Goal: Information Seeking & Learning: Understand process/instructions

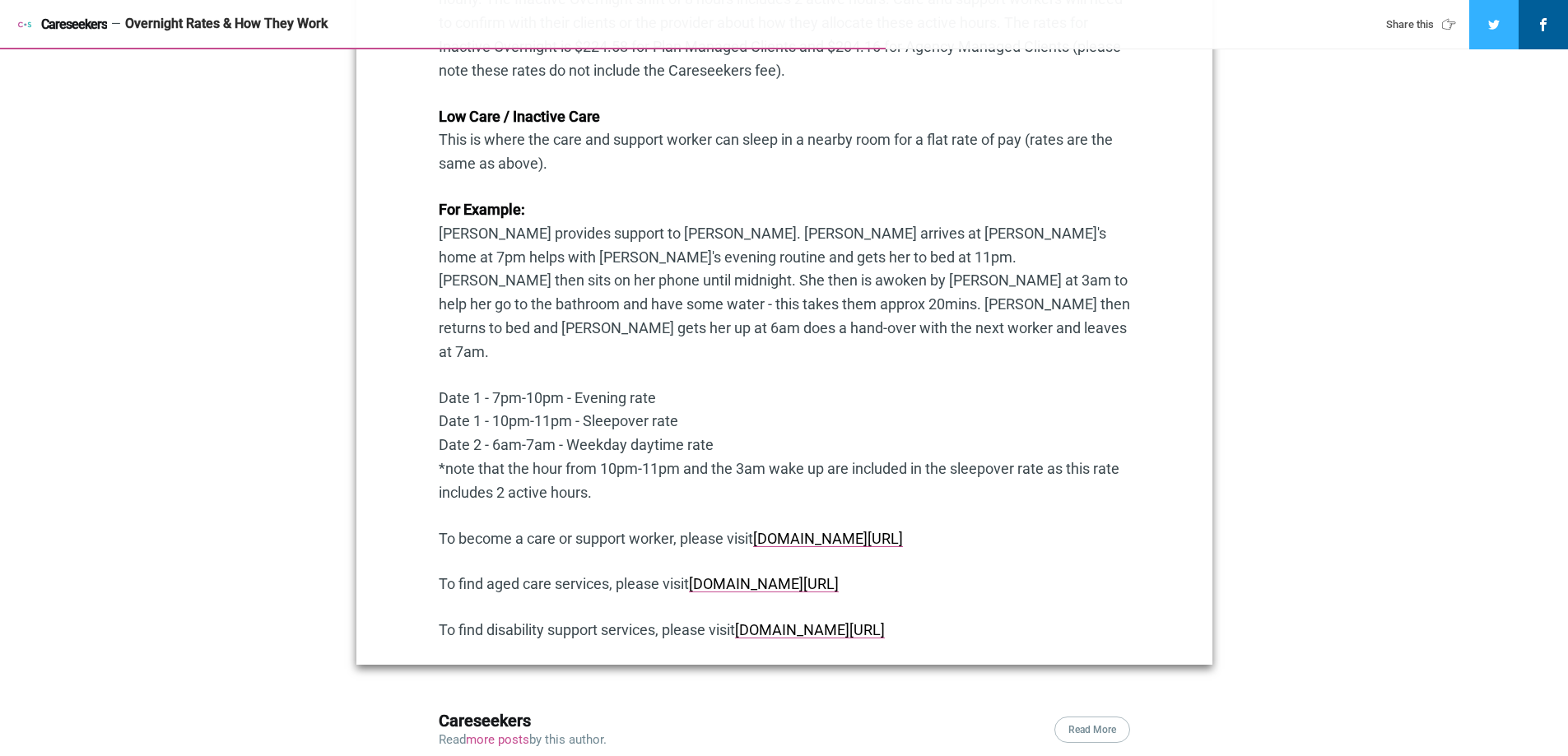
scroll to position [1436, 0]
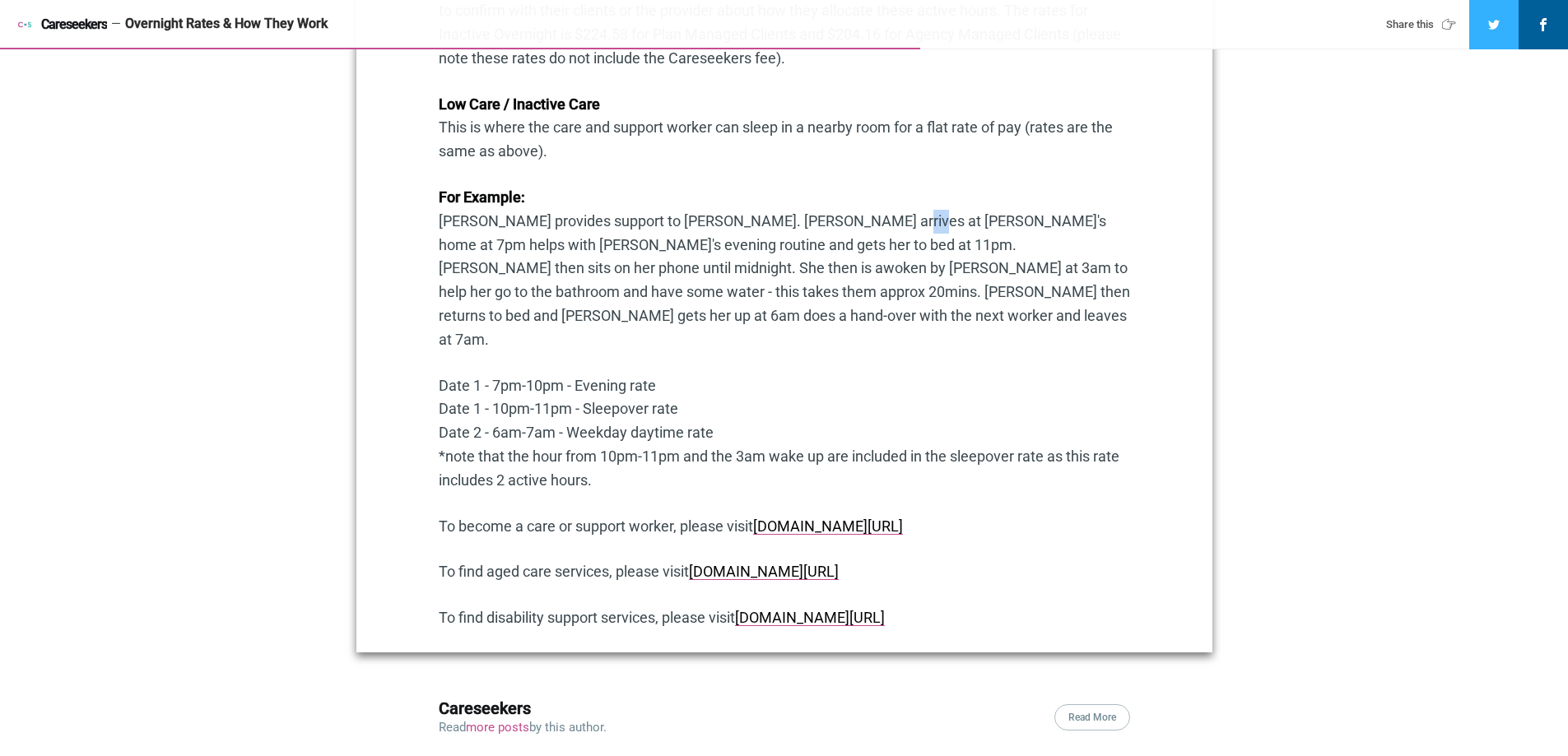
drag, startPoint x: 842, startPoint y: 221, endPoint x: 866, endPoint y: 218, distance: 24.2
click at [866, 218] on p "For Example: [PERSON_NAME] provides support to [PERSON_NAME]. [PERSON_NAME] arr…" at bounding box center [784, 269] width 692 height 166
drag, startPoint x: 596, startPoint y: 245, endPoint x: 562, endPoint y: 243, distance: 34.1
click at [562, 243] on p "For Example: [PERSON_NAME] provides support to [PERSON_NAME]. [PERSON_NAME] arr…" at bounding box center [784, 269] width 692 height 166
drag, startPoint x: 439, startPoint y: 339, endPoint x: 482, endPoint y: 339, distance: 43.0
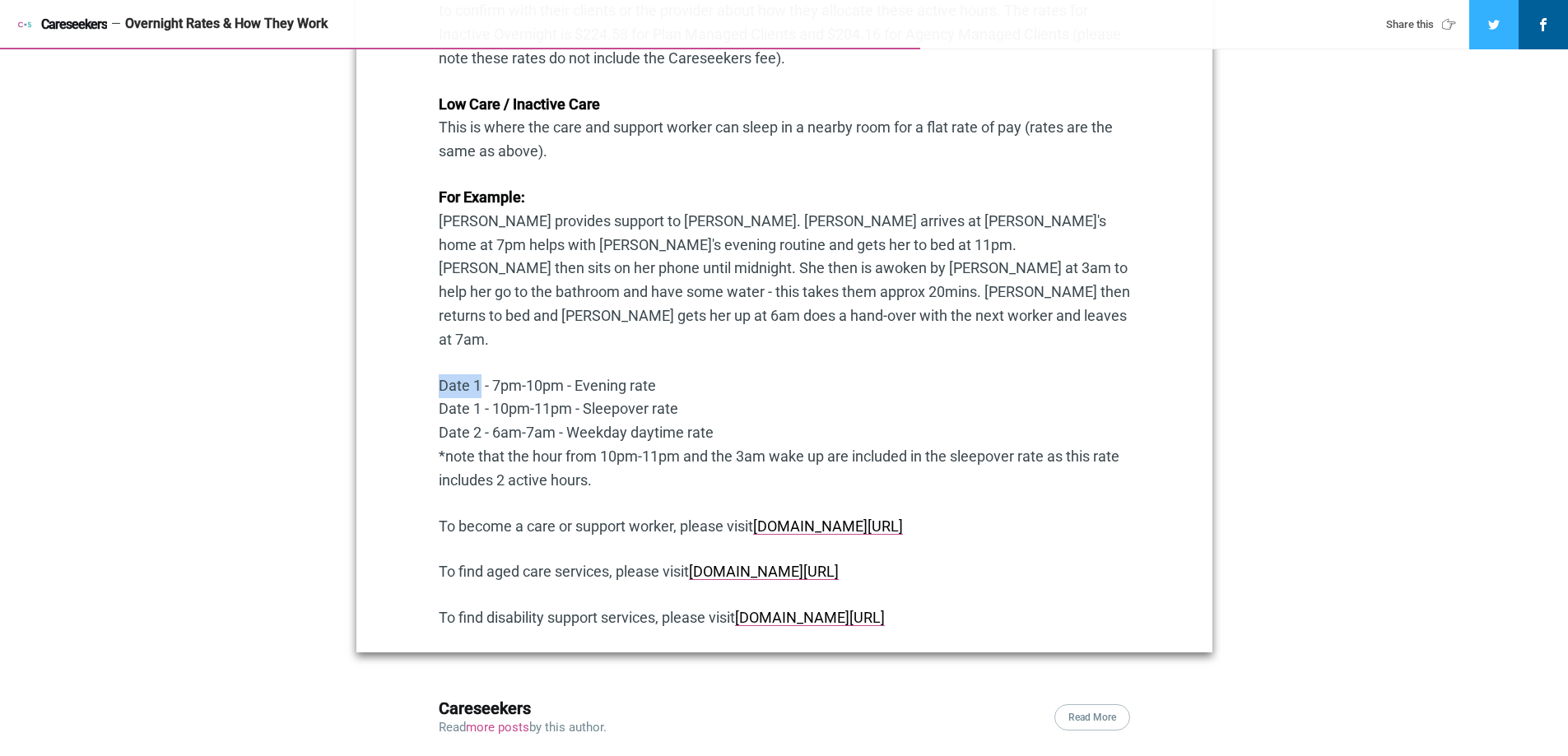
click at [482, 374] on p "Date 1 - 7pm-10pm - Evening rate Date 1 - 10pm-11pm - Sleepover rate Date 2 - 6…" at bounding box center [784, 433] width 692 height 119
click at [513, 374] on p "Date 1 - 7pm-10pm - Evening rate Date 1 - 10pm-11pm - Sleepover rate Date 2 - 6…" at bounding box center [784, 433] width 692 height 119
drag, startPoint x: 495, startPoint y: 338, endPoint x: 558, endPoint y: 339, distance: 63.0
click at [558, 374] on p "Date 1 - 7pm-10pm - Evening rate Date 1 - 10pm-11pm - Sleepover rate Date 2 - 6…" at bounding box center [784, 433] width 692 height 119
click at [650, 374] on p "Date 1 - 7pm-10pm - Evening rate Date 1 - 10pm-11pm - Sleepover rate Date 2 - 6…" at bounding box center [784, 433] width 692 height 119
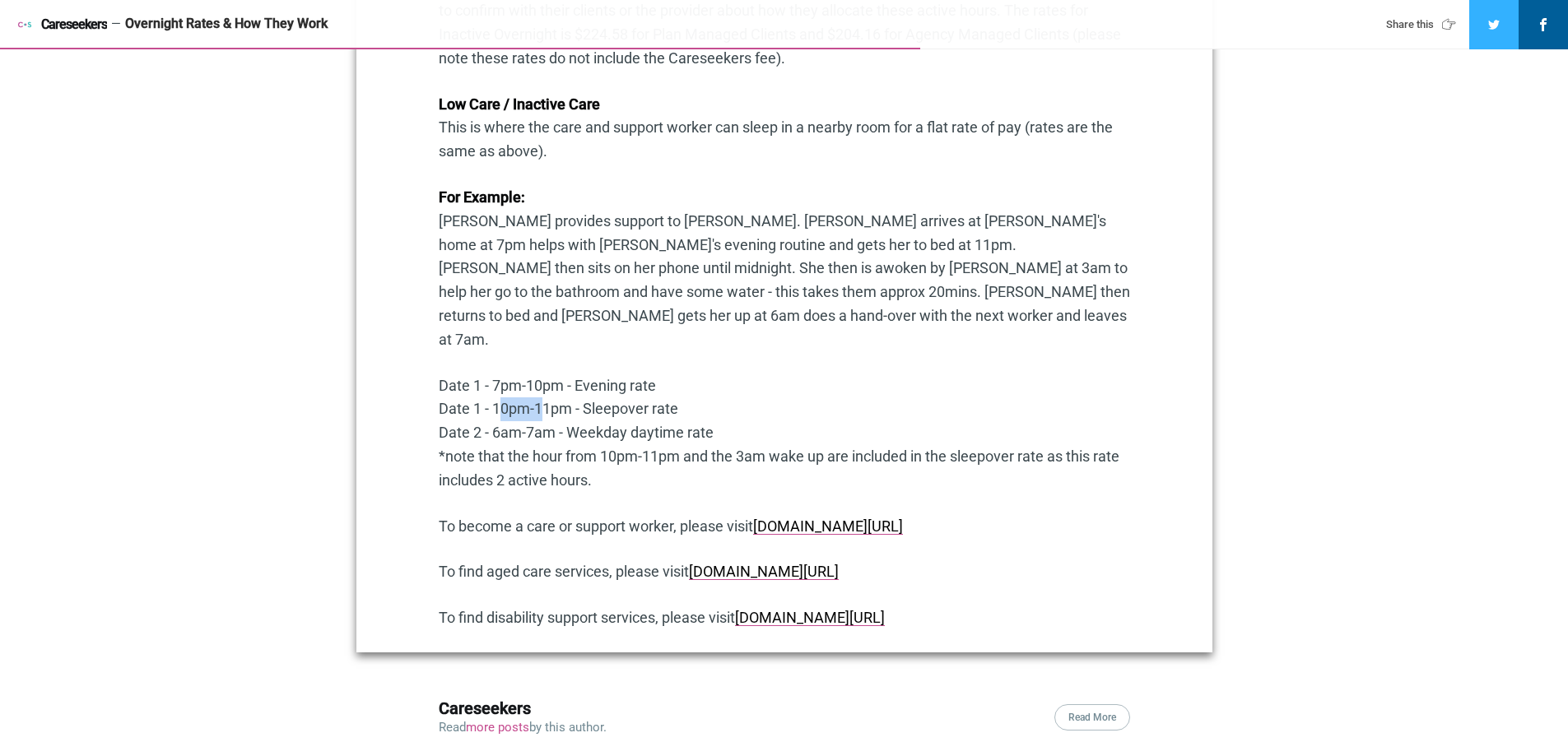
drag, startPoint x: 493, startPoint y: 359, endPoint x: 532, endPoint y: 360, distance: 39.0
click at [532, 374] on p "Date 1 - 7pm-10pm - Evening rate Date 1 - 10pm-11pm - Sleepover rate Date 2 - 6…" at bounding box center [784, 433] width 692 height 119
click at [550, 374] on p "Date 1 - 7pm-10pm - Evening rate Date 1 - 10pm-11pm - Sleepover rate Date 2 - 6…" at bounding box center [784, 433] width 692 height 119
click at [598, 374] on p "Date 1 - 7pm-10pm - Evening rate Date 1 - 10pm-11pm - Sleepover rate Date 2 - 6…" at bounding box center [784, 433] width 692 height 119
drag, startPoint x: 494, startPoint y: 391, endPoint x: 545, endPoint y: 387, distance: 51.2
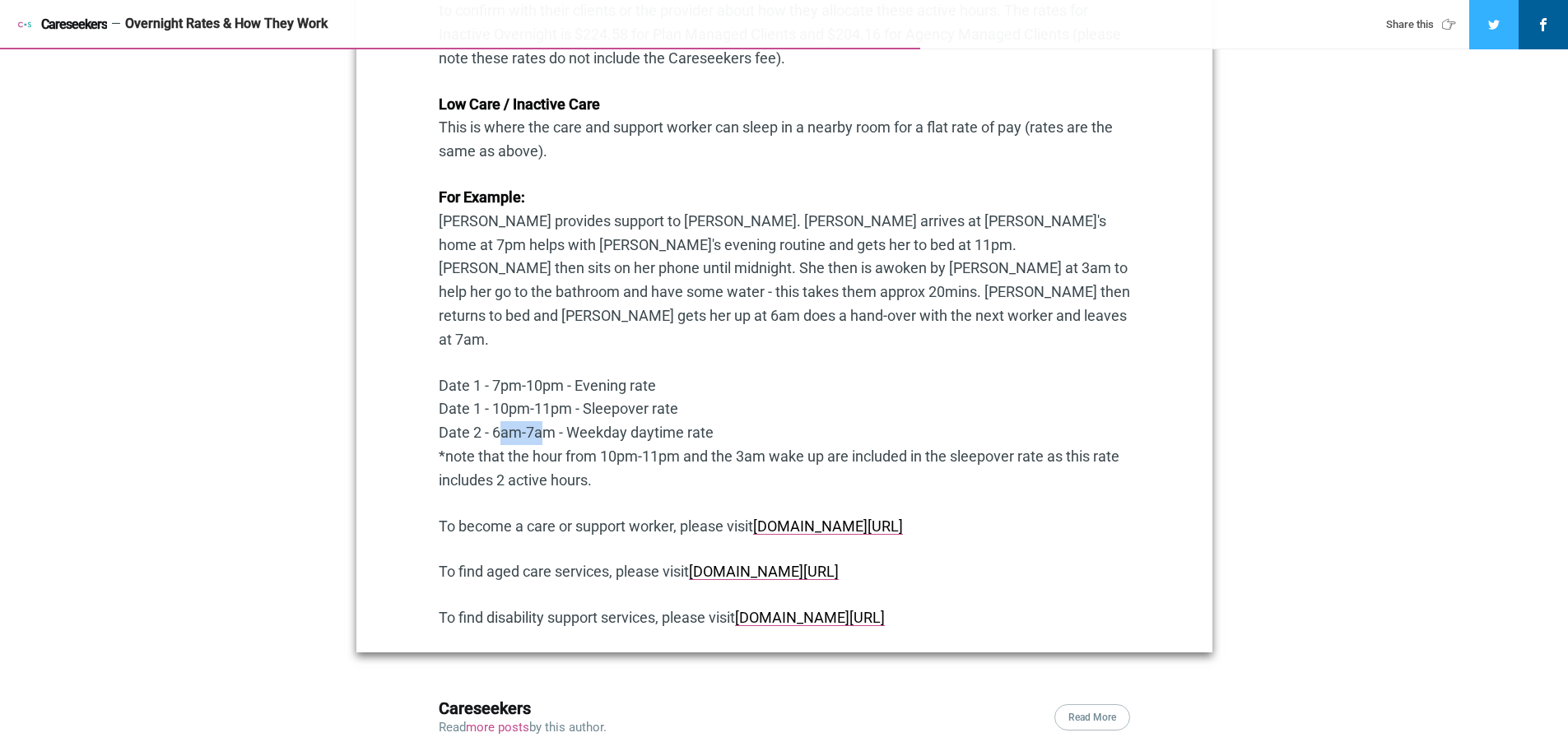
click at [535, 389] on p "Date 1 - 7pm-10pm - Evening rate Date 1 - 10pm-11pm - Sleepover rate Date 2 - 6…" at bounding box center [784, 433] width 692 height 119
drag, startPoint x: 583, startPoint y: 391, endPoint x: 628, endPoint y: 389, distance: 45.0
click at [628, 389] on p "Date 1 - 7pm-10pm - Evening rate Date 1 - 10pm-11pm - Sleepover rate Date 2 - 6…" at bounding box center [784, 433] width 692 height 119
click at [650, 388] on p "Date 1 - 7pm-10pm - Evening rate Date 1 - 10pm-11pm - Sleepover rate Date 2 - 6…" at bounding box center [784, 433] width 692 height 119
click at [704, 381] on p "Date 1 - 7pm-10pm - Evening rate Date 1 - 10pm-11pm - Sleepover rate Date 2 - 6…" at bounding box center [784, 433] width 692 height 119
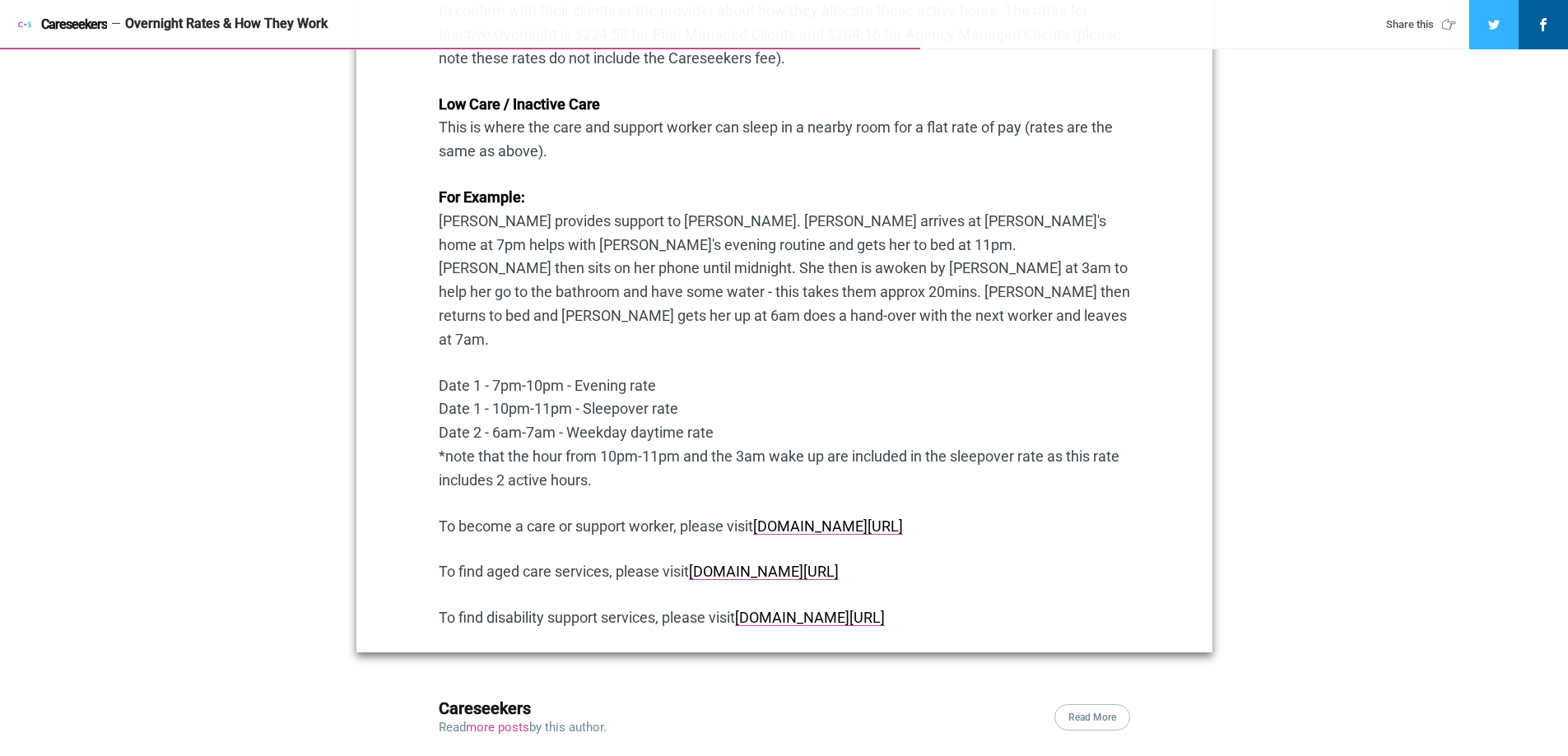
drag, startPoint x: 489, startPoint y: 360, endPoint x: 678, endPoint y: 361, distance: 189.0
click at [678, 374] on p "Date 1 - 7pm-10pm - Evening rate Date 1 - 10pm-11pm - Sleepover rate Date 2 - 6…" at bounding box center [784, 433] width 692 height 119
click at [488, 374] on p "Date 1 - 7pm-10pm - Evening rate Date 1 - 10pm-11pm - Sleepover rate Date 2 - 6…" at bounding box center [784, 433] width 692 height 119
drag, startPoint x: 842, startPoint y: 222, endPoint x: 865, endPoint y: 222, distance: 23.0
click at [865, 222] on p "For Example: [PERSON_NAME] provides support to [PERSON_NAME]. [PERSON_NAME] arr…" at bounding box center [784, 269] width 692 height 166
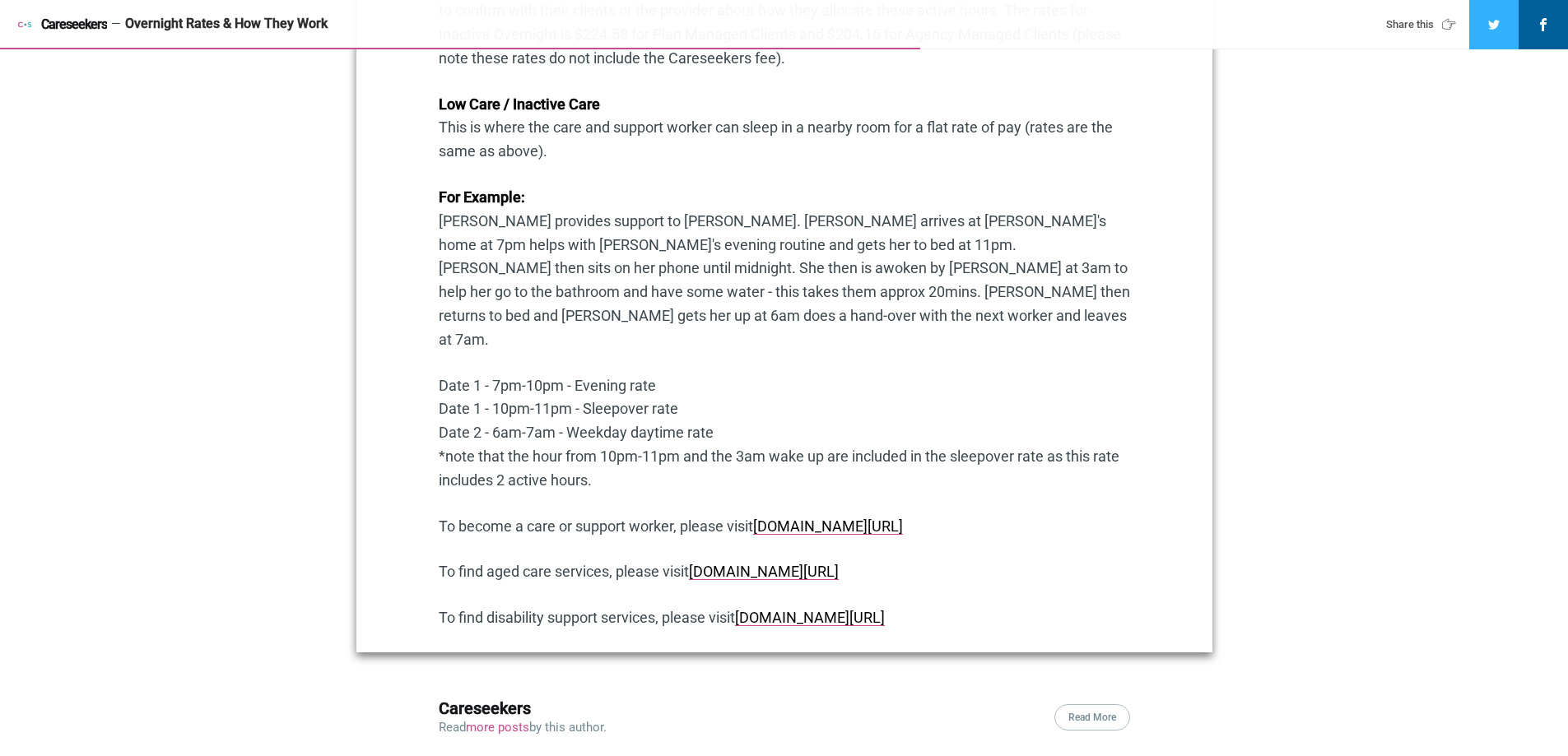
click at [583, 374] on p "Date 1 - 7pm-10pm - Evening rate Date 1 - 10pm-11pm - Sleepover rate Date 2 - 6…" at bounding box center [784, 433] width 692 height 119
drag, startPoint x: 584, startPoint y: 363, endPoint x: 673, endPoint y: 363, distance: 89.0
click at [673, 374] on p "Date 1 - 7pm-10pm - Evening rate Date 1 - 10pm-11pm - Sleepover rate Date 2 - 6…" at bounding box center [784, 433] width 692 height 119
click at [625, 403] on p "Date 1 - 7pm-10pm - Evening rate Date 1 - 10pm-11pm - Sleepover rate Date 2 - 6…" at bounding box center [784, 433] width 692 height 119
drag, startPoint x: 498, startPoint y: 365, endPoint x: 571, endPoint y: 364, distance: 73.0
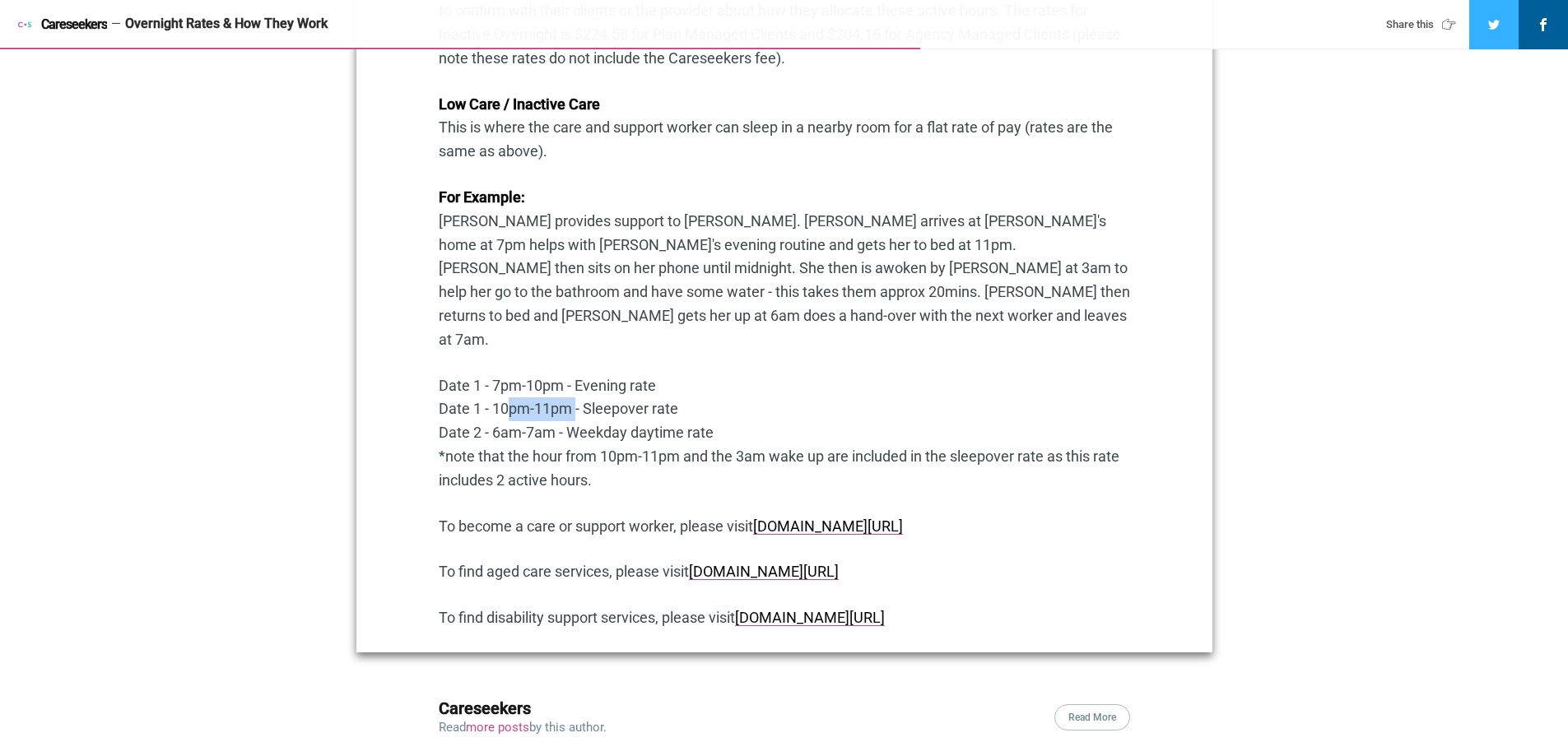
click at [571, 374] on p "Date 1 - 7pm-10pm - Evening rate Date 1 - 10pm-11pm - Sleepover rate Date 2 - 6…" at bounding box center [784, 433] width 692 height 119
click at [516, 399] on p "Date 1 - 7pm-10pm - Evening rate Date 1 - 10pm-11pm - Sleepover rate Date 2 - 6…" at bounding box center [784, 433] width 692 height 119
drag, startPoint x: 790, startPoint y: 410, endPoint x: 735, endPoint y: 411, distance: 55.0
click at [735, 411] on p "Date 1 - 7pm-10pm - Evening rate Date 1 - 10pm-11pm - Sleepover rate Date 2 - 6…" at bounding box center [784, 433] width 692 height 119
click at [587, 374] on p "Date 1 - 7pm-10pm - Evening rate Date 1 - 10pm-11pm - Sleepover rate Date 2 - 6…" at bounding box center [784, 433] width 692 height 119
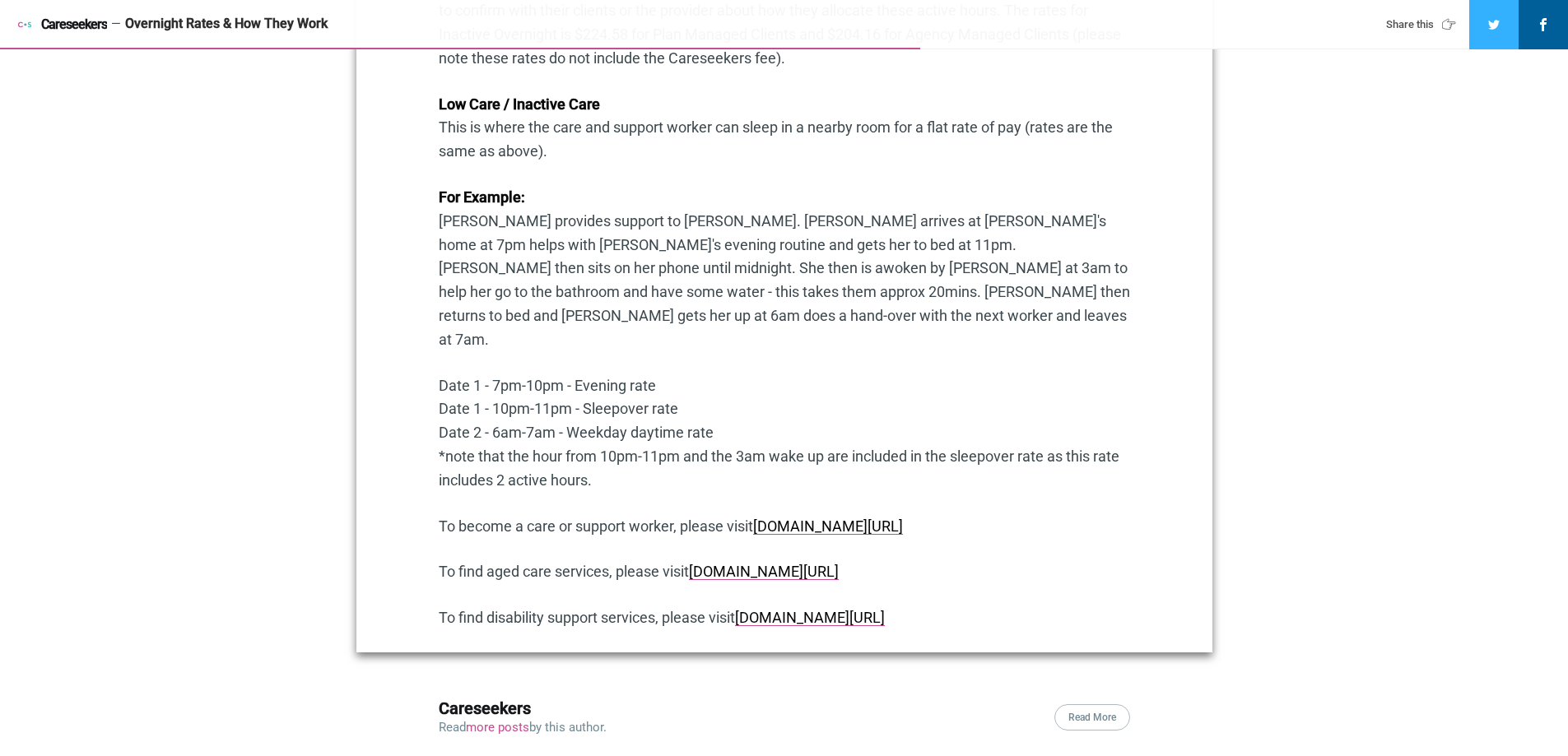
click at [598, 374] on p "Date 1 - 7pm-10pm - Evening rate Date 1 - 10pm-11pm - Sleepover rate Date 2 - 6…" at bounding box center [784, 433] width 692 height 119
drag, startPoint x: 490, startPoint y: 382, endPoint x: 507, endPoint y: 382, distance: 17.0
click at [507, 382] on p "Date 1 - 7pm-10pm - Evening rate Date 1 - 10pm-11pm - Sleepover rate Date 2 - 6…" at bounding box center [784, 433] width 692 height 119
click at [509, 386] on p "Date 1 - 7pm-10pm - Evening rate Date 1 - 10pm-11pm - Sleepover rate Date 2 - 6…" at bounding box center [784, 433] width 692 height 119
drag, startPoint x: 495, startPoint y: 385, endPoint x: 551, endPoint y: 386, distance: 56.0
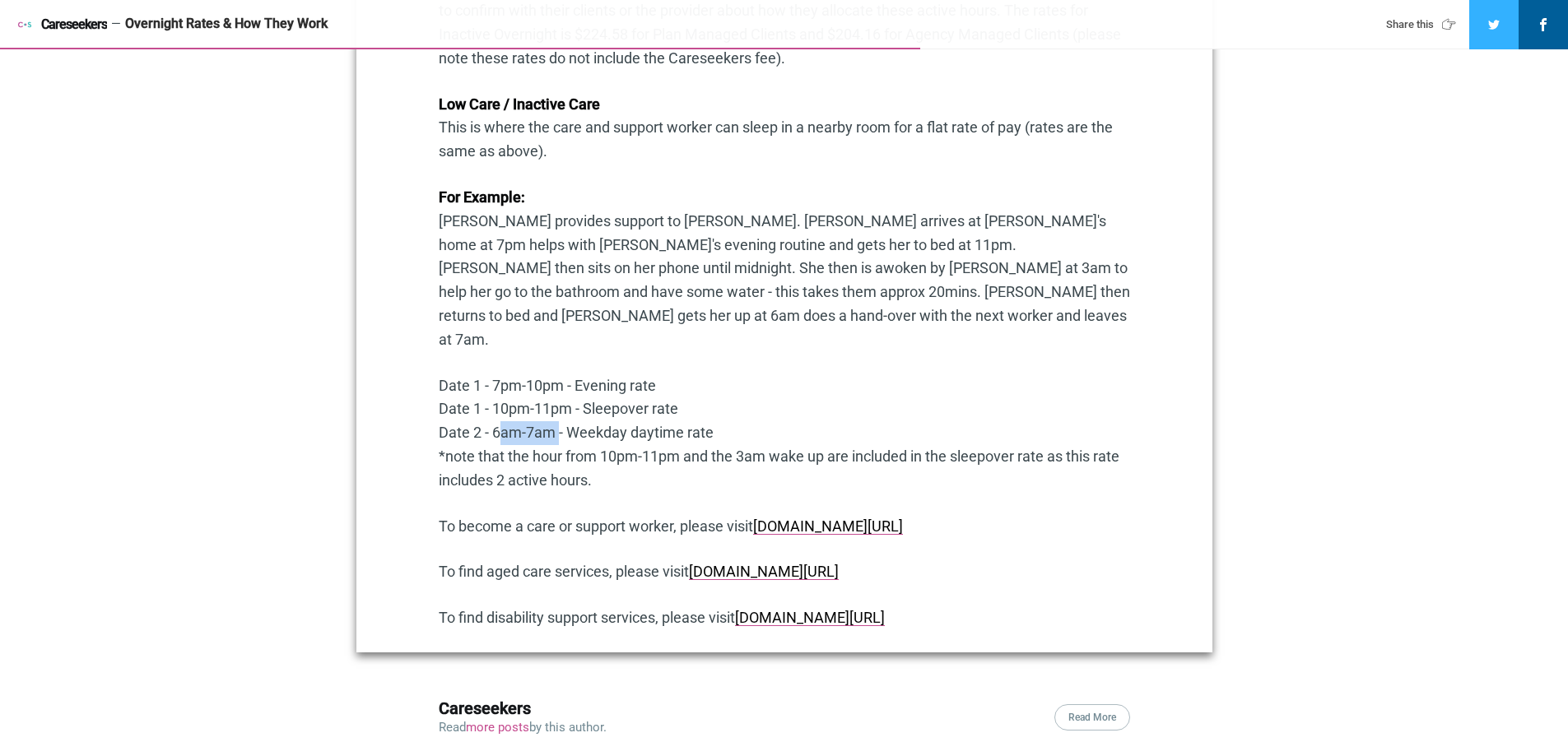
click at [551, 386] on p "Date 1 - 7pm-10pm - Evening rate Date 1 - 10pm-11pm - Sleepover rate Date 2 - 6…" at bounding box center [784, 433] width 692 height 119
drag, startPoint x: 587, startPoint y: 385, endPoint x: 693, endPoint y: 386, distance: 106.0
click at [693, 386] on p "Date 1 - 7pm-10pm - Evening rate Date 1 - 10pm-11pm - Sleepover rate Date 2 - 6…" at bounding box center [784, 433] width 692 height 119
drag, startPoint x: 664, startPoint y: 296, endPoint x: 645, endPoint y: 292, distance: 19.4
click at [645, 292] on p "For Example: [PERSON_NAME] provides support to [PERSON_NAME]. [PERSON_NAME] arr…" at bounding box center [784, 269] width 692 height 166
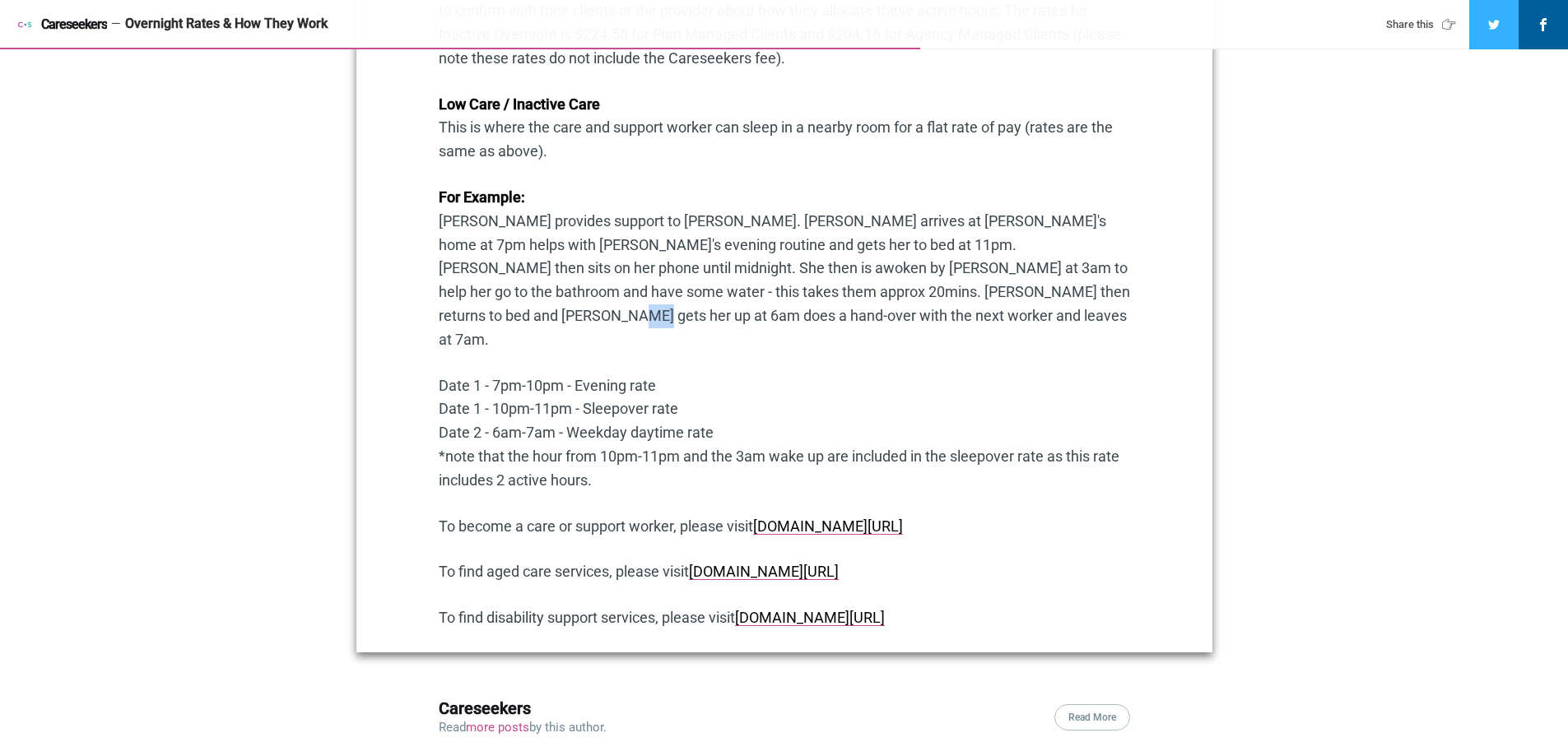
drag, startPoint x: 1048, startPoint y: 298, endPoint x: 1022, endPoint y: 296, distance: 26.1
click at [1022, 296] on p "For Example: [PERSON_NAME] provides support to [PERSON_NAME]. [PERSON_NAME] arr…" at bounding box center [784, 269] width 692 height 166
drag, startPoint x: 495, startPoint y: 381, endPoint x: 549, endPoint y: 386, distance: 54.2
click at [549, 386] on p "Date 1 - 7pm-10pm - Evening rate Date 1 - 10pm-11pm - Sleepover rate Date 2 - 6…" at bounding box center [784, 433] width 692 height 119
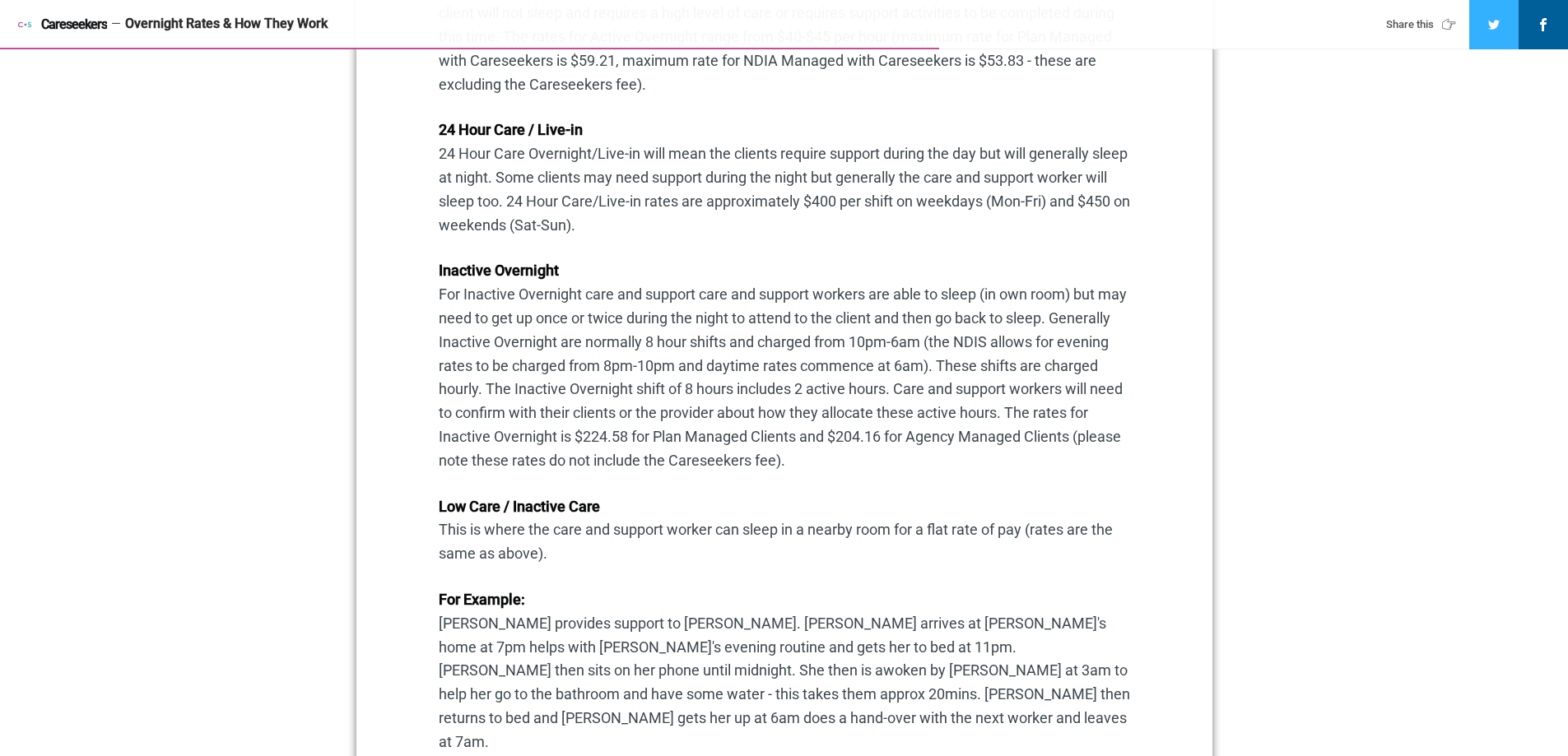
scroll to position [1482, 0]
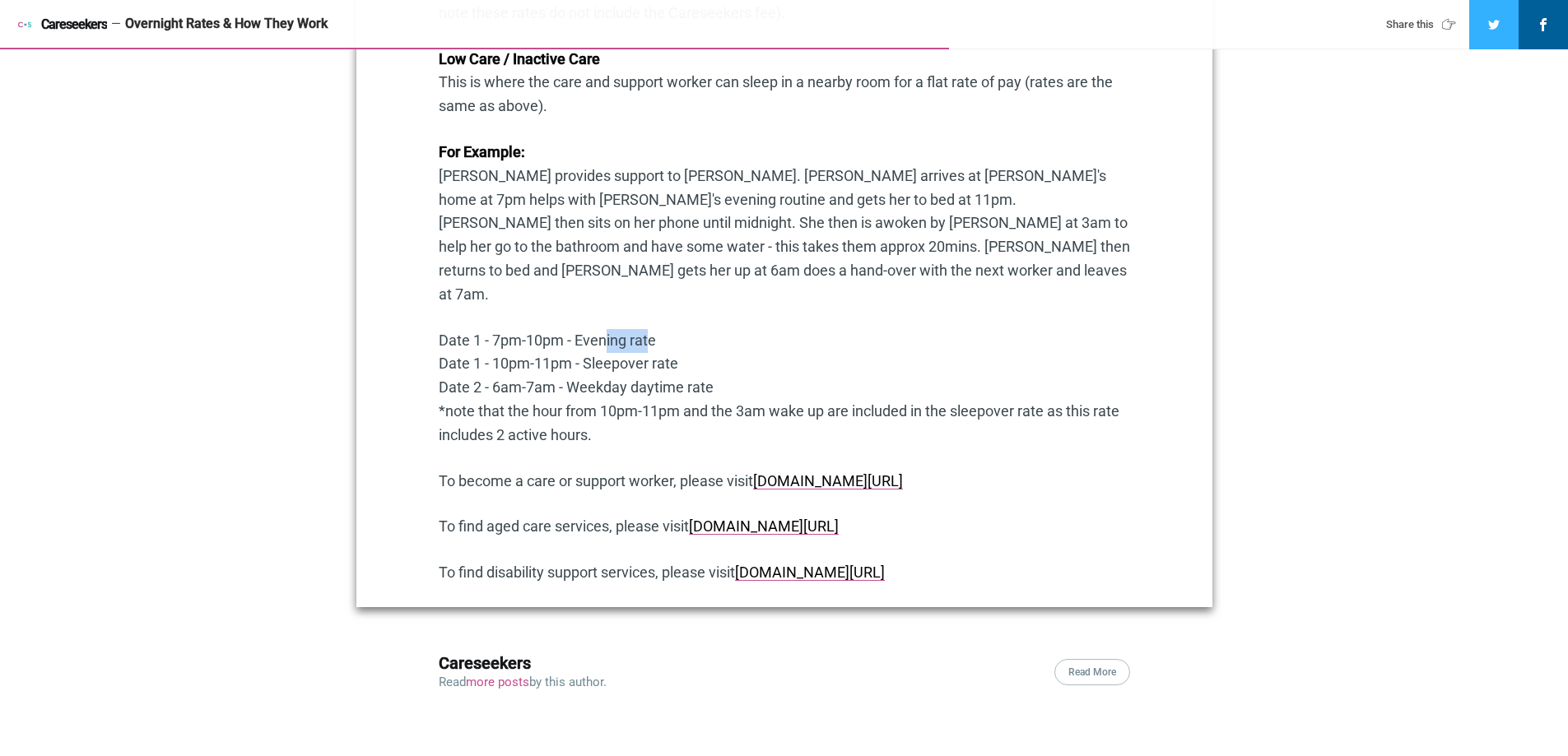
drag, startPoint x: 650, startPoint y: 290, endPoint x: 603, endPoint y: 290, distance: 47.0
click at [603, 329] on p "Date 1 - 7pm-10pm - Evening rate Date 1 - 10pm-11pm - Sleepover rate Date 2 - 6…" at bounding box center [784, 388] width 692 height 119
click at [583, 329] on p "Date 1 - 7pm-10pm - Evening rate Date 1 - 10pm-11pm - Sleepover rate Date 2 - 6…" at bounding box center [784, 388] width 692 height 119
drag, startPoint x: 577, startPoint y: 294, endPoint x: 657, endPoint y: 296, distance: 80.0
click at [657, 329] on p "Date 1 - 7pm-10pm - Evening rate Date 1 - 10pm-11pm - Sleepover rate Date 2 - 6…" at bounding box center [784, 388] width 692 height 119
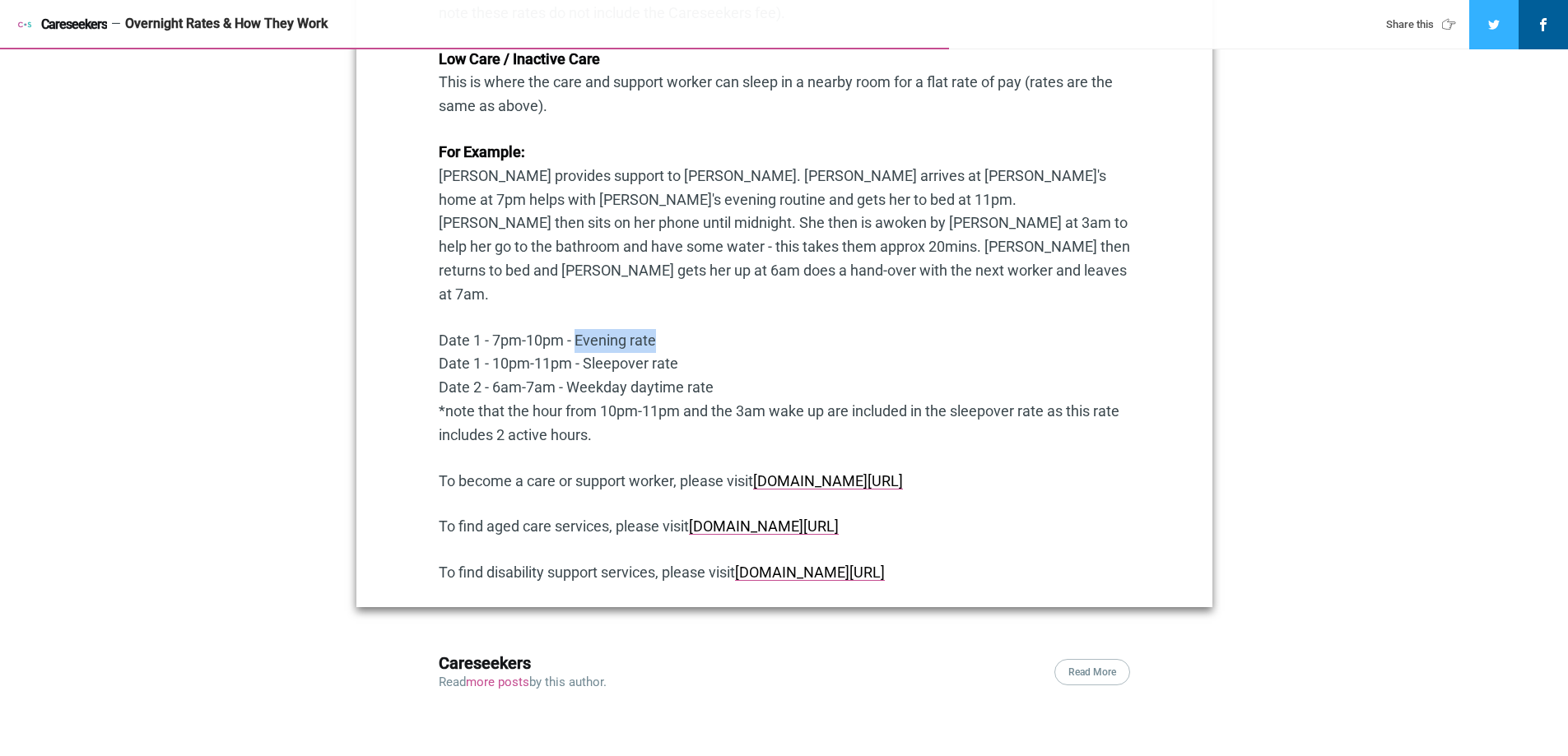
copy p "Evening rate"
drag, startPoint x: 568, startPoint y: 343, endPoint x: 724, endPoint y: 343, distance: 156.0
click at [724, 343] on p "Date 1 - 7pm-10pm - Evening rate Date 1 - 10pm-11pm - Sleepover rate Date 2 - 6…" at bounding box center [784, 388] width 692 height 119
copy p "Weekday daytime rate"
drag, startPoint x: 680, startPoint y: 316, endPoint x: 588, endPoint y: 320, distance: 92.1
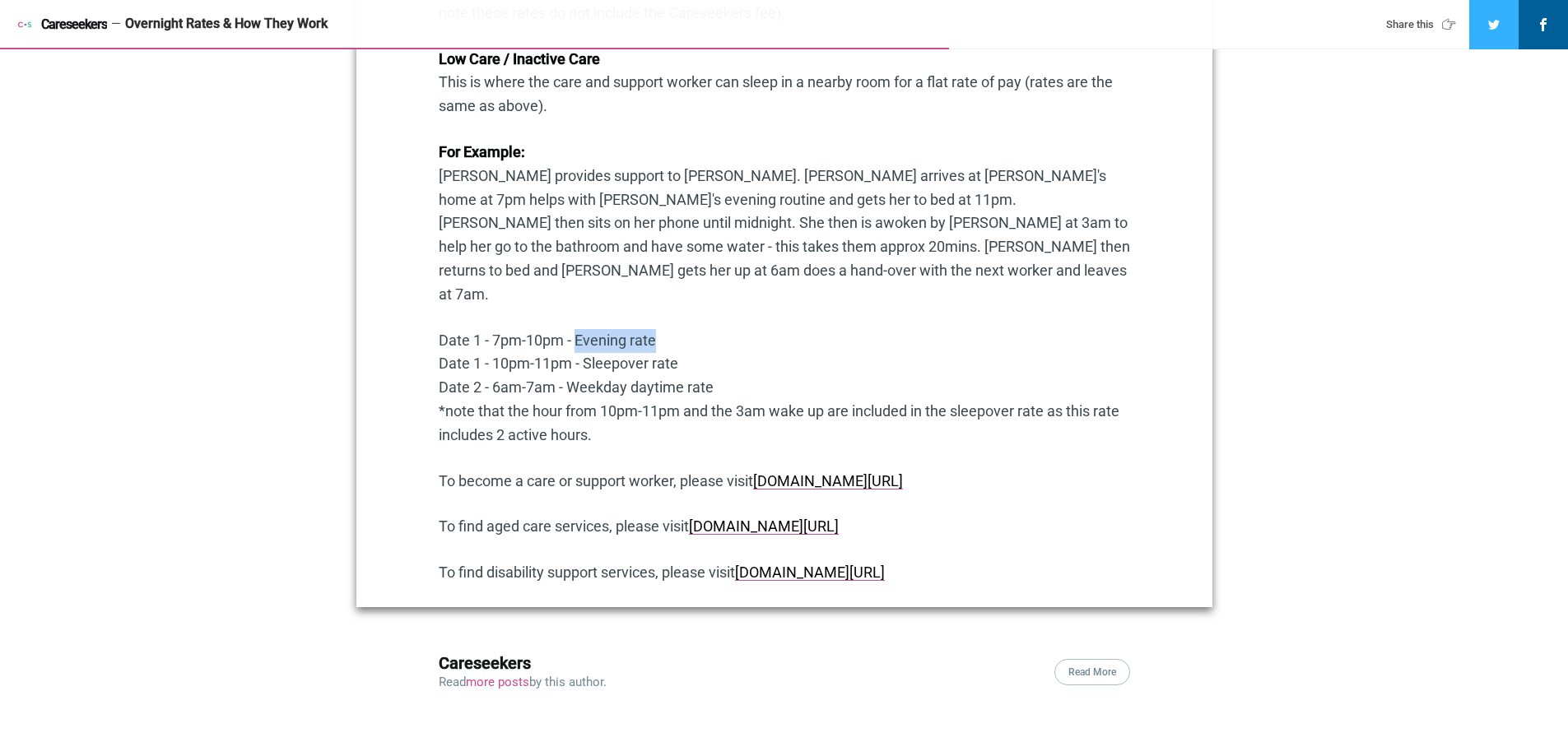
click at [588, 329] on p "Date 1 - 7pm-10pm - Evening rate Date 1 - 10pm-11pm - Sleepover rate Date 2 - 6…" at bounding box center [784, 388] width 692 height 119
copy p "Sleepover rate"
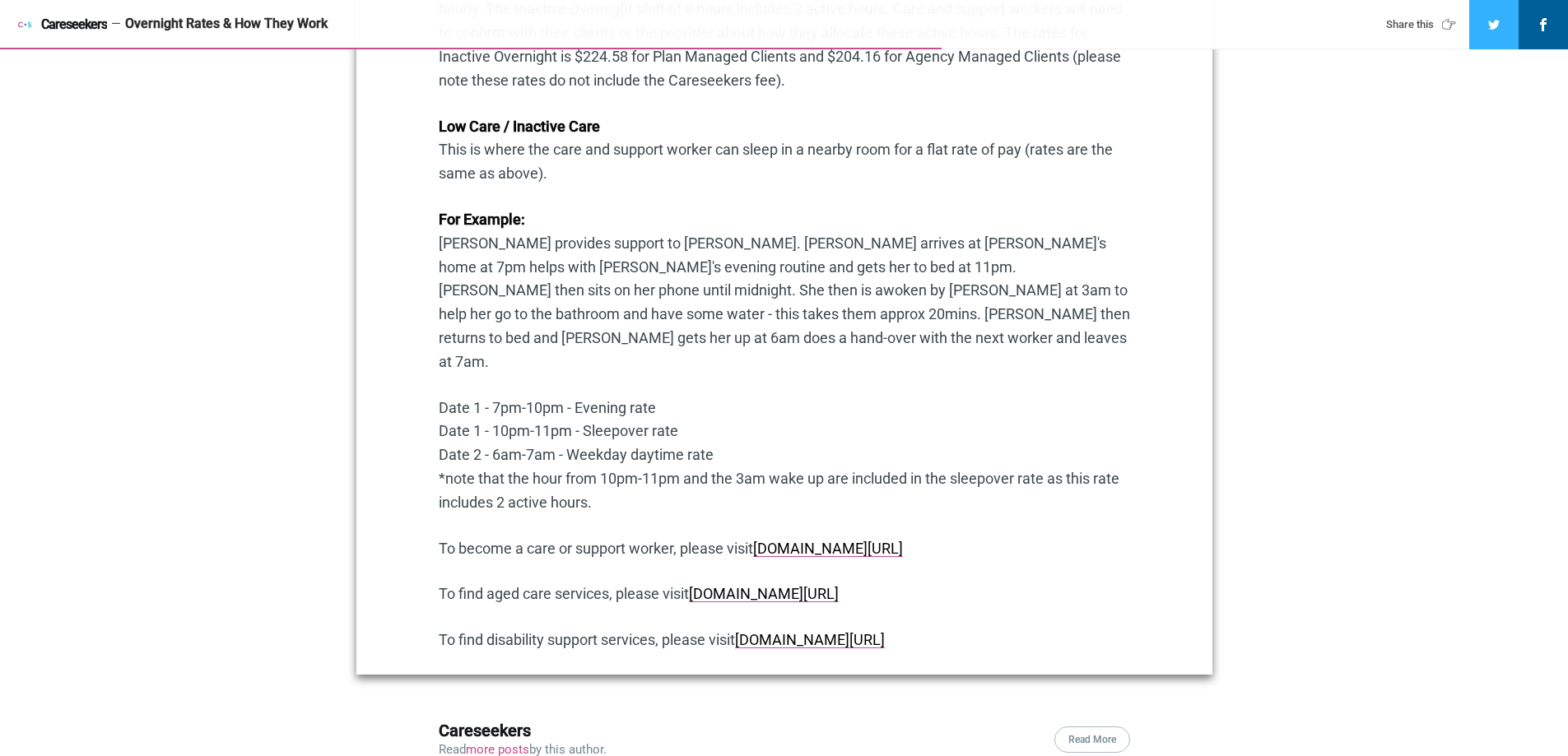
scroll to position [1469, 0]
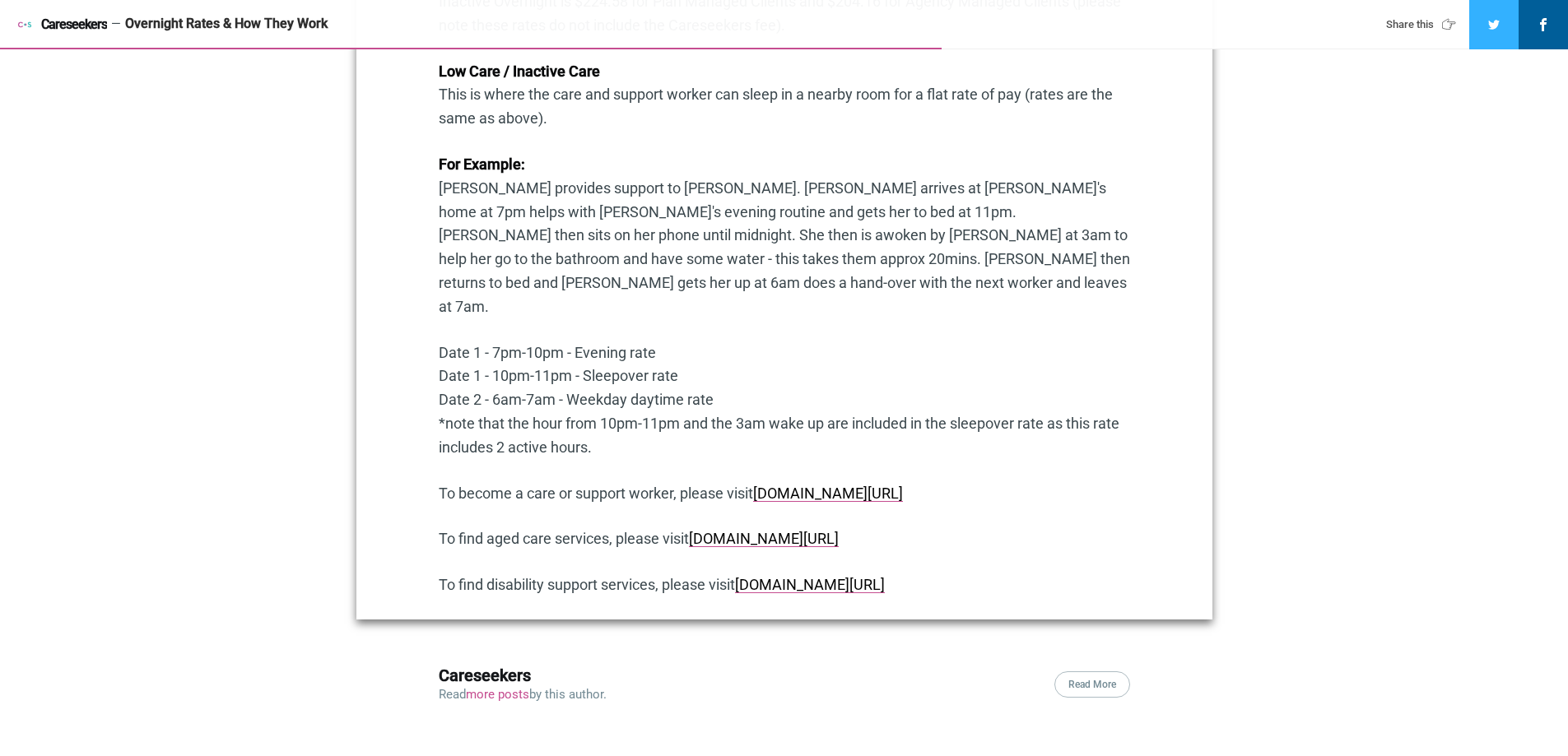
click at [587, 407] on p "Date 1 - 7pm-10pm - Evening rate Date 1 - 10pm-11pm - Sleepover rate Date 2 - 6…" at bounding box center [784, 400] width 692 height 119
click at [1111, 341] on p "Date 1 - 7pm-10pm - Evening rate Date 1 - 10pm-11pm - Sleepover rate Date 2 - 6…" at bounding box center [784, 400] width 692 height 119
drag, startPoint x: 440, startPoint y: 304, endPoint x: 600, endPoint y: 405, distance: 189.2
click at [600, 405] on p "Date 1 - 7pm-10pm - Evening rate Date 1 - 10pm-11pm - Sleepover rate Date 2 - 6…" at bounding box center [784, 400] width 692 height 119
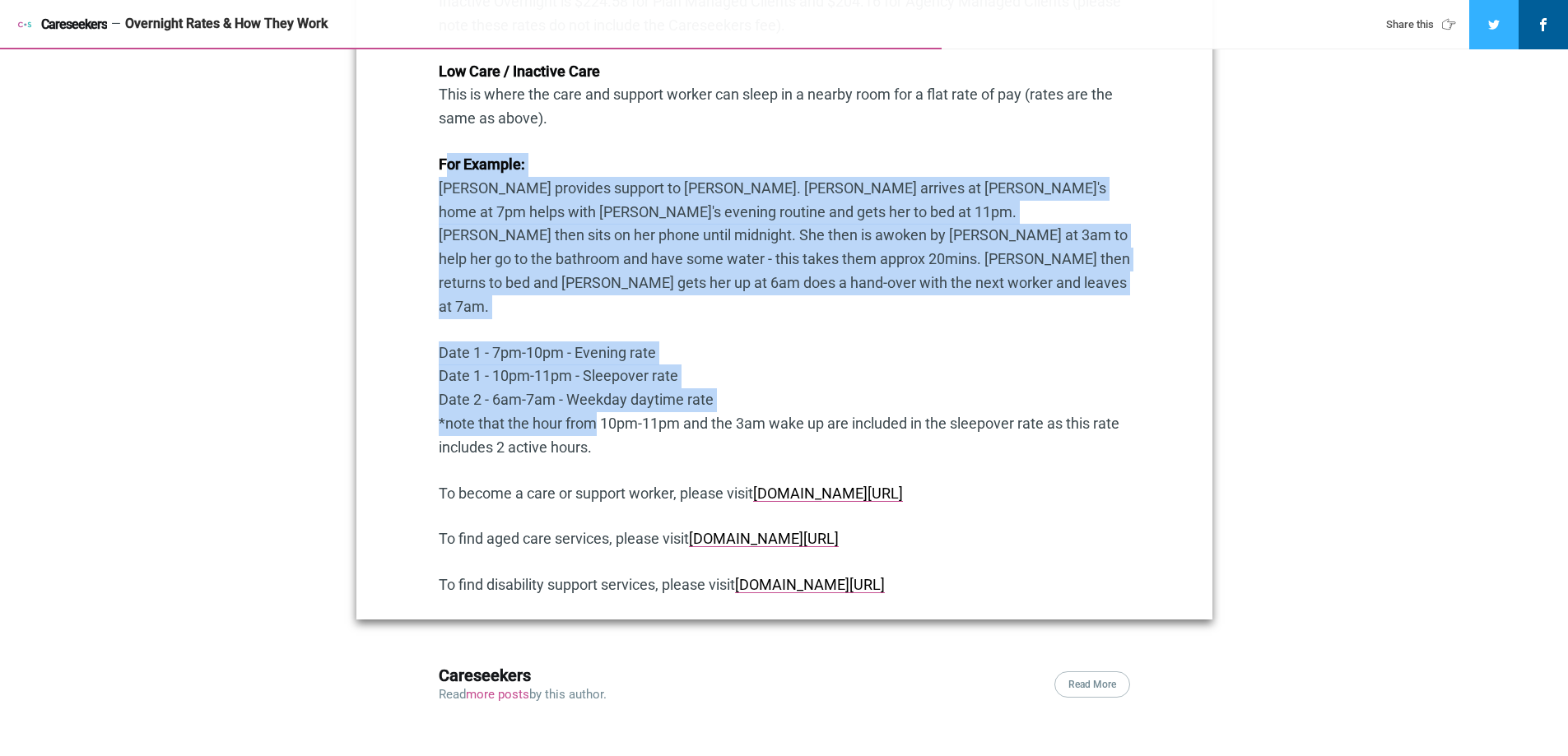
drag, startPoint x: 443, startPoint y: 164, endPoint x: 587, endPoint y: 374, distance: 254.6
drag, startPoint x: 438, startPoint y: 163, endPoint x: 605, endPoint y: 396, distance: 286.7
copy div "For Example: [PERSON_NAME] provides support to [PERSON_NAME]. [PERSON_NAME] arr…"
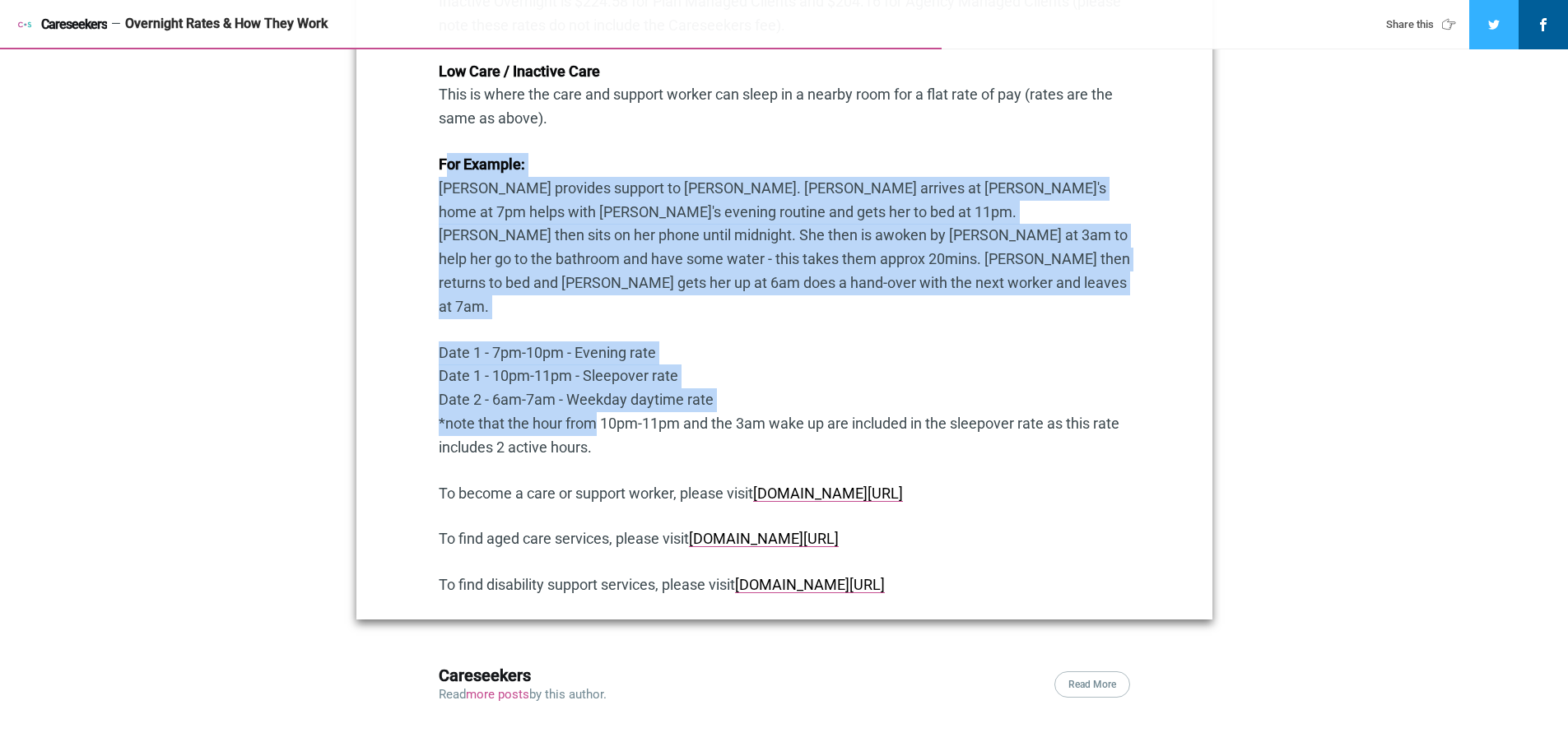
click at [772, 341] on p "Date 1 - 7pm-10pm - Evening rate Date 1 - 10pm-11pm - Sleepover rate Date 2 - 6…" at bounding box center [784, 400] width 692 height 119
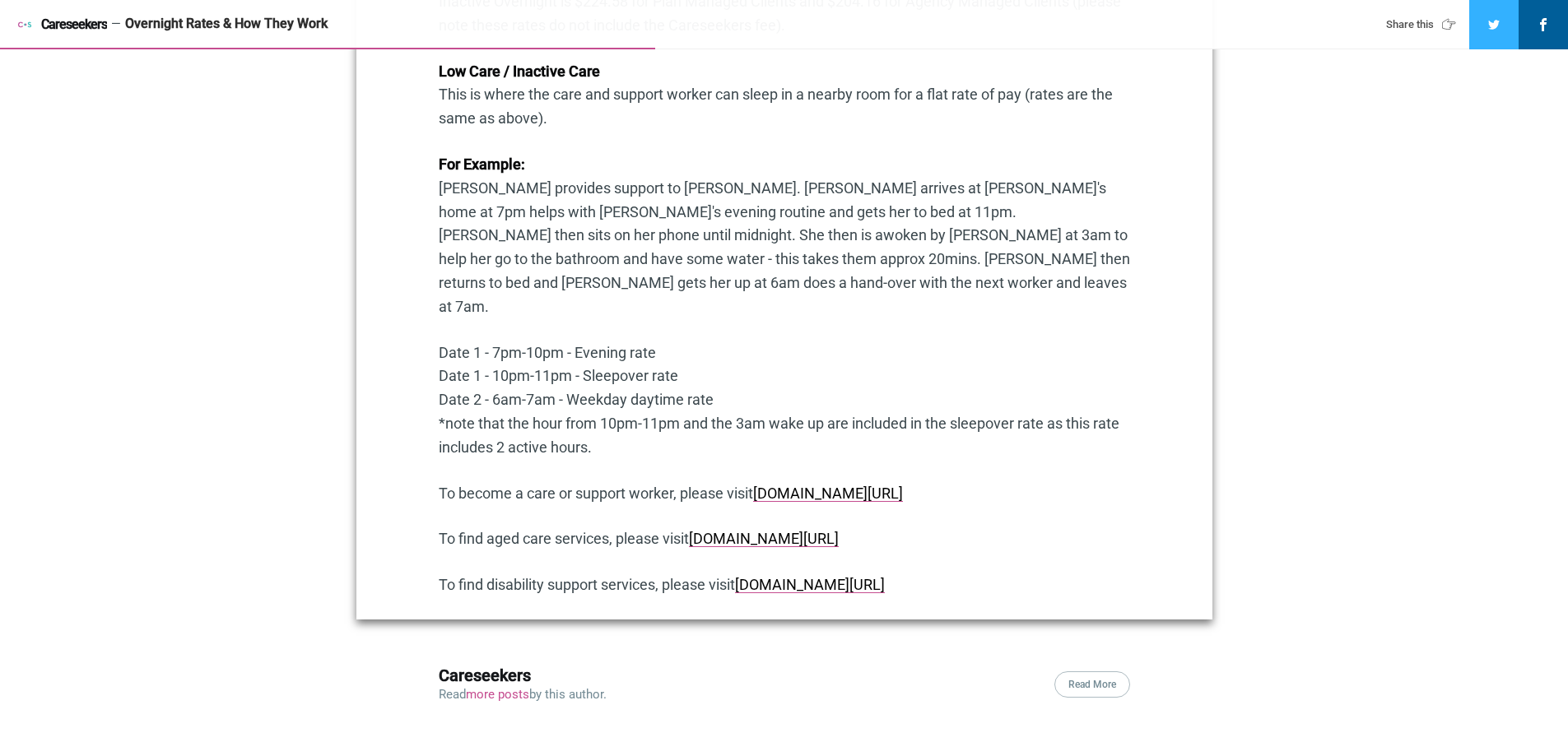
scroll to position [1022, 0]
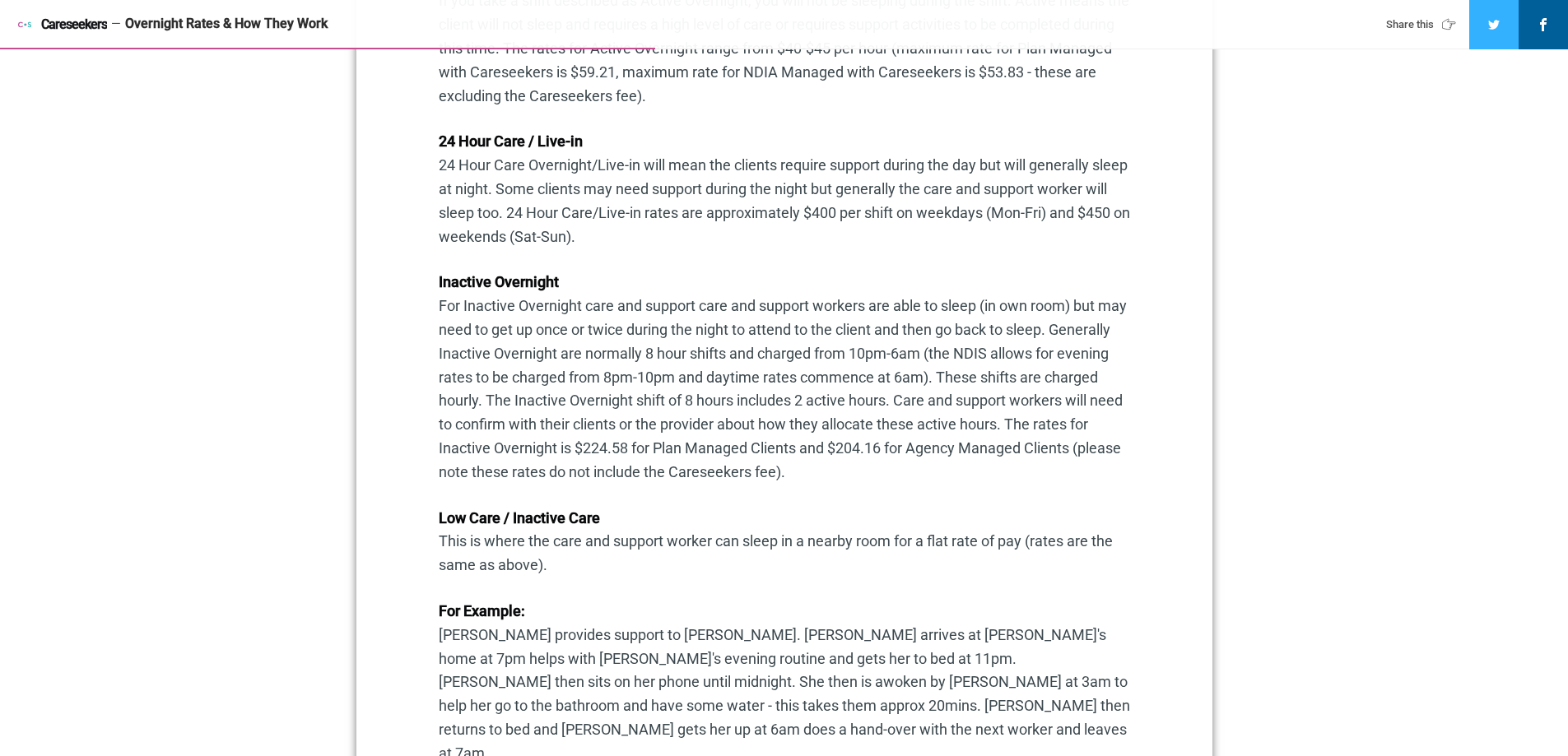
click at [1278, 266] on main "[DATE] / NDIS Overnight Rates & How They Work Overnight care and support is a v…" at bounding box center [784, 318] width 1568 height 2576
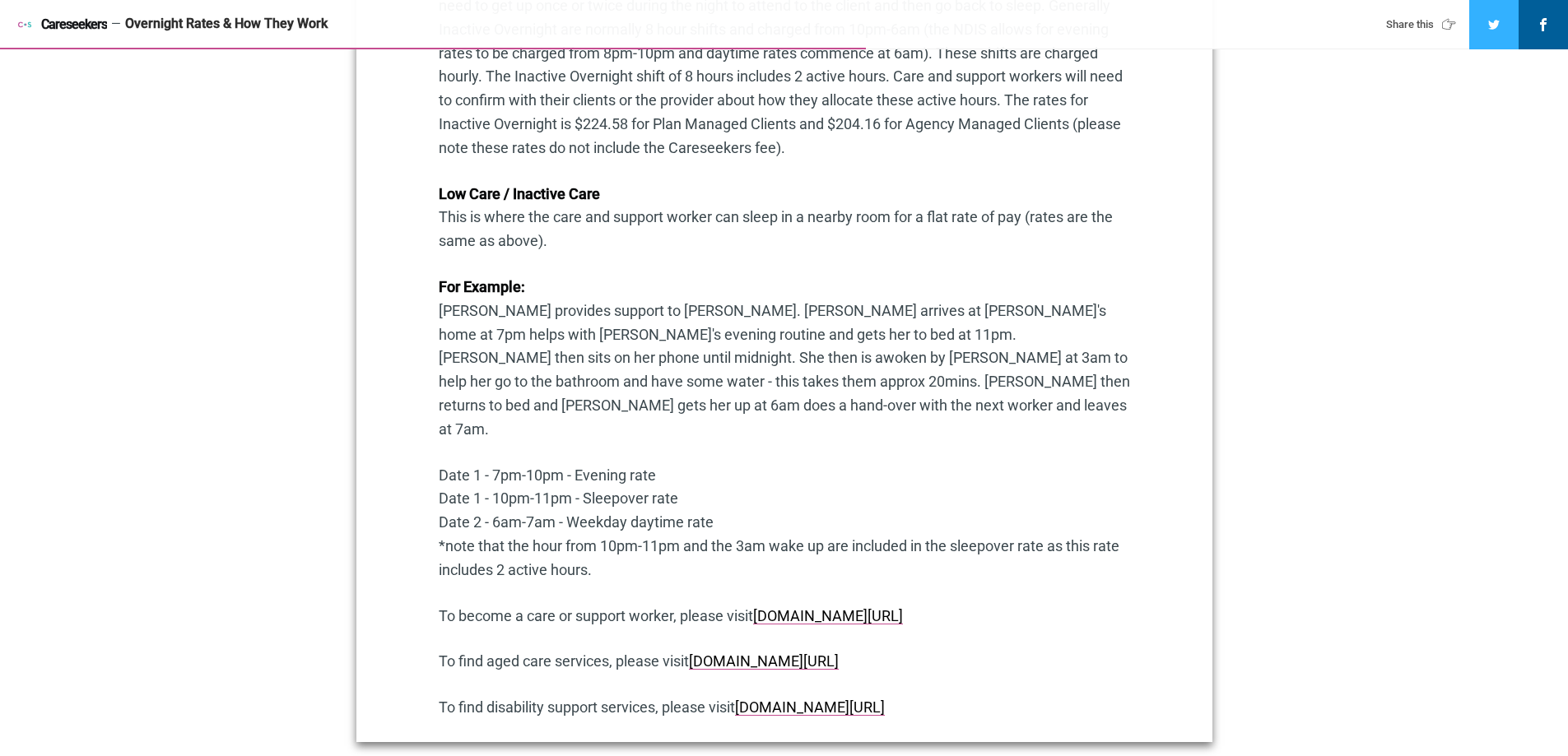
scroll to position [1351, 0]
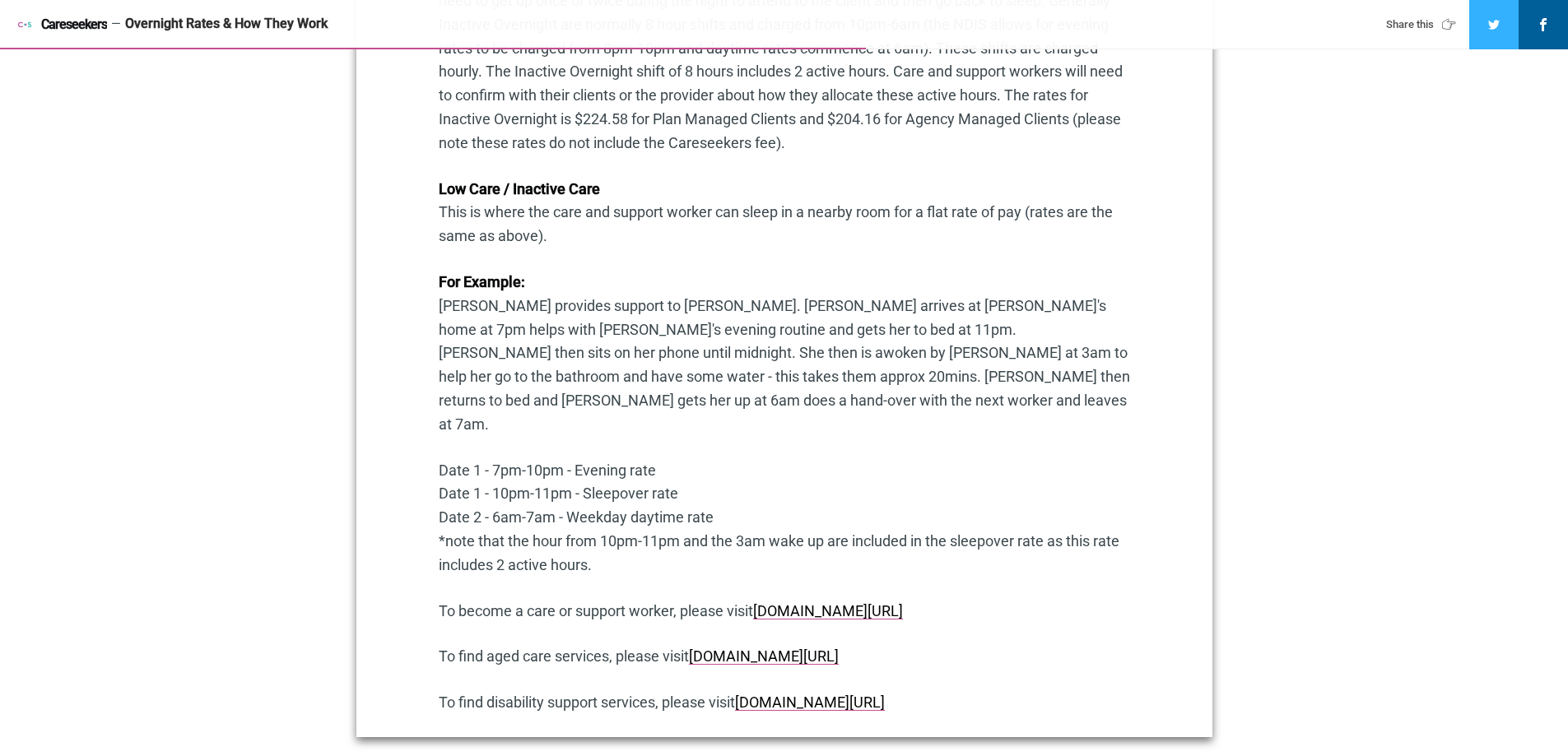
click at [600, 459] on p "Date 1 - 7pm-10pm - Evening rate Date 1 - 10pm-11pm - Sleepover rate Date 2 - 6…" at bounding box center [784, 518] width 692 height 119
drag, startPoint x: 566, startPoint y: 470, endPoint x: 629, endPoint y: 476, distance: 63.3
click at [626, 474] on p "Date 1 - 7pm-10pm - Evening rate Date 1 - 10pm-11pm - Sleepover rate Date 2 - 6…" at bounding box center [784, 518] width 692 height 119
copy p "Weekday"
